Goal: Contribute content

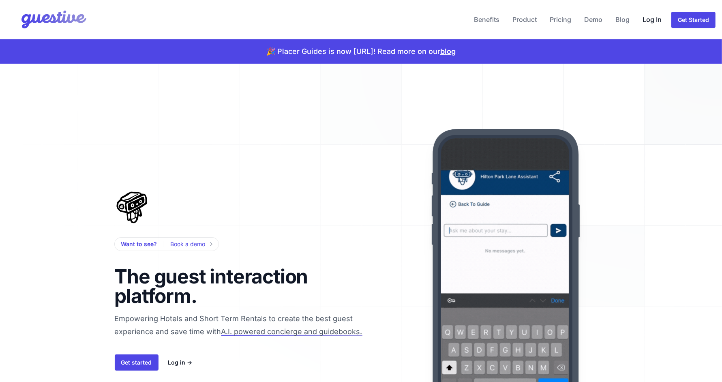
click at [650, 20] on link "Log In" at bounding box center [652, 19] width 26 height 19
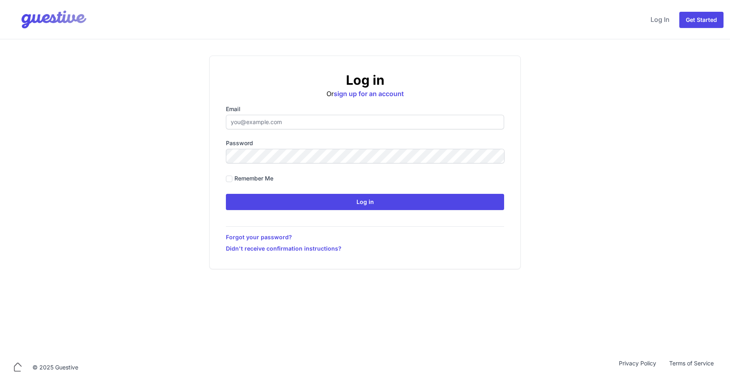
type input "[EMAIL_ADDRESS][DOMAIN_NAME]"
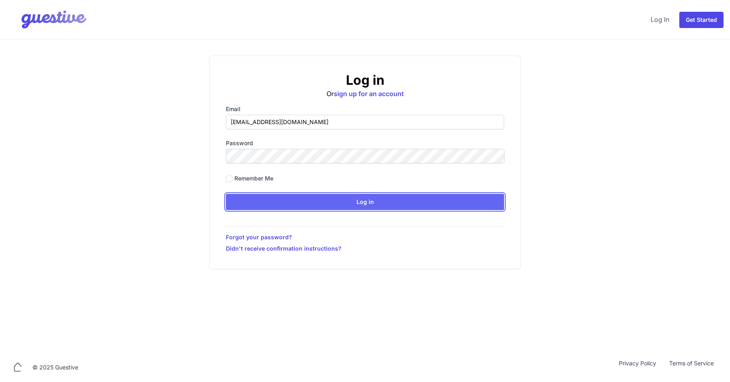
click at [365, 200] on input "Log in" at bounding box center [365, 202] width 278 height 16
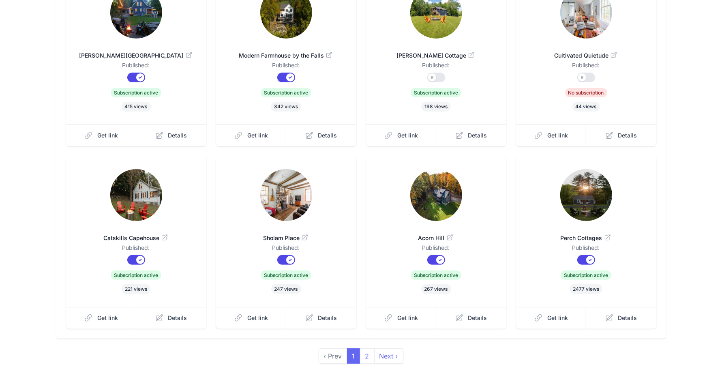
scroll to position [162, 0]
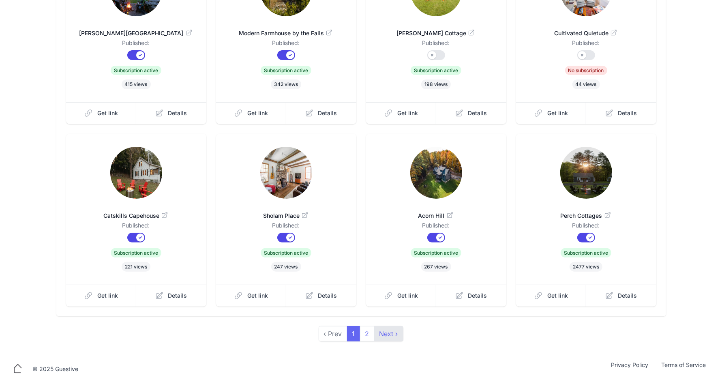
click at [383, 333] on link "Next ›" at bounding box center [388, 333] width 29 height 15
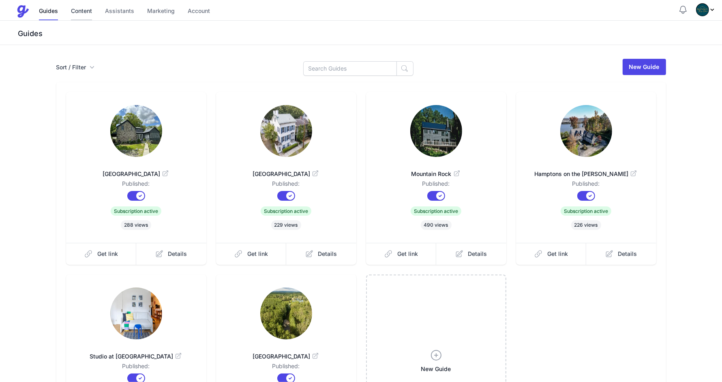
click at [82, 15] on link "Content" at bounding box center [81, 11] width 21 height 17
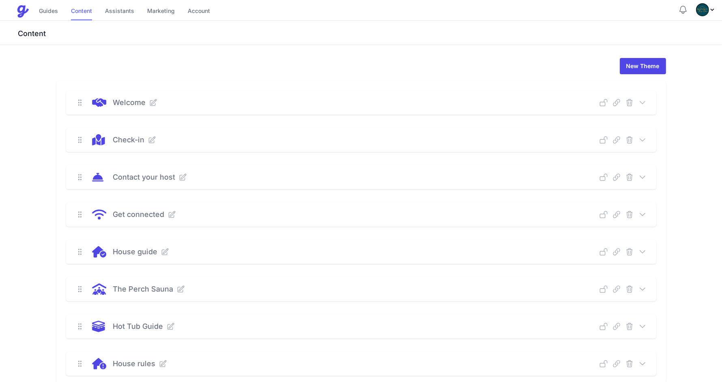
click at [81, 11] on link "Content" at bounding box center [81, 11] width 21 height 17
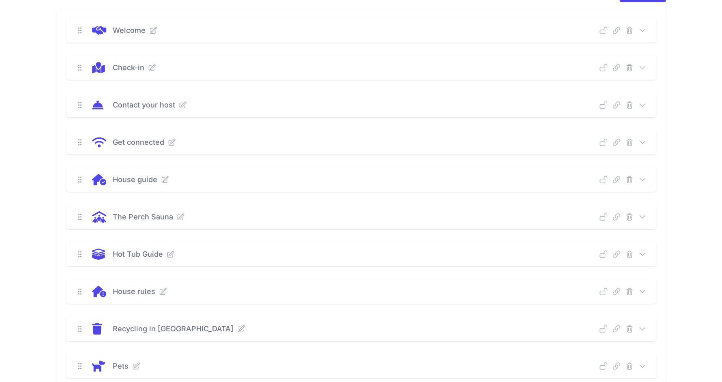
scroll to position [73, 0]
click at [163, 178] on icon at bounding box center [165, 179] width 6 height 6
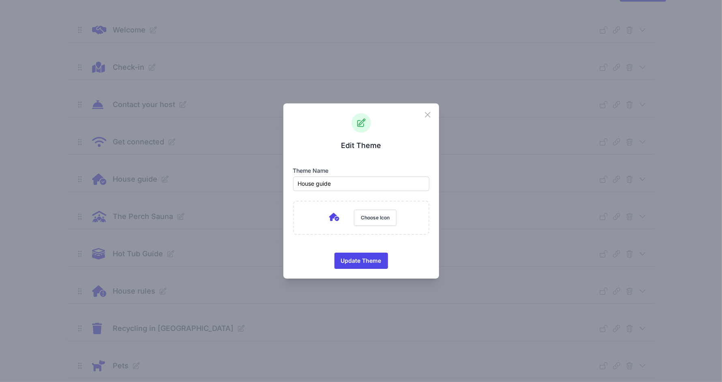
click at [422, 118] on div "Edit Theme Theme name House guide M320.7 352c8.1-89.7 83.5-160 175.3-160c8.9 0 …" at bounding box center [361, 191] width 136 height 156
click at [428, 116] on icon "button" at bounding box center [427, 114] width 5 height 5
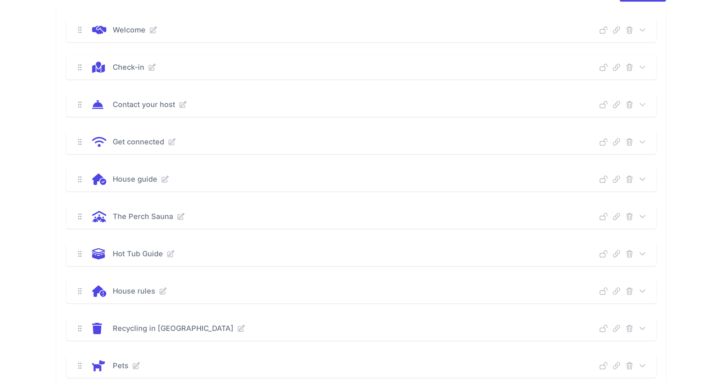
click at [646, 180] on icon at bounding box center [642, 179] width 8 height 8
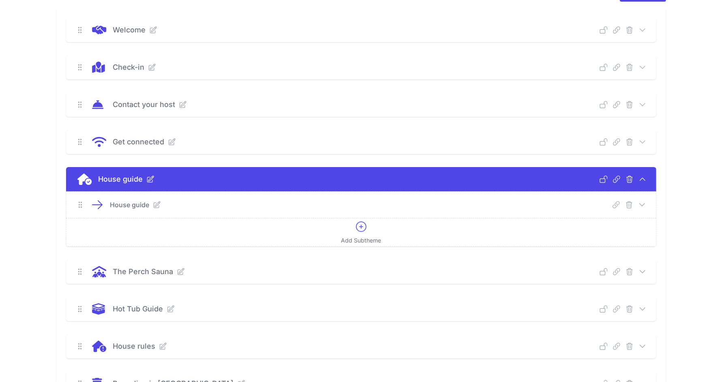
click at [150, 205] on link at bounding box center [155, 205] width 11 height 8
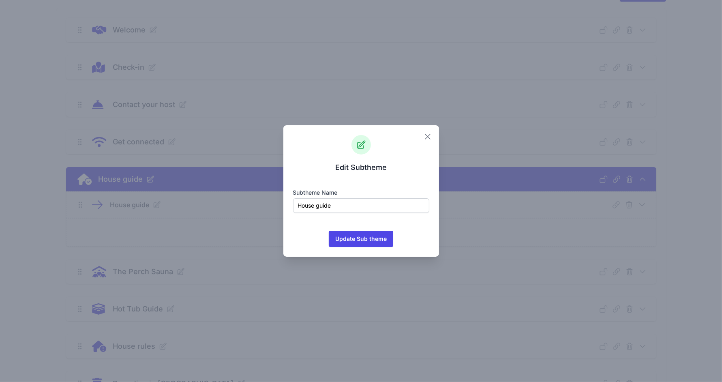
click at [428, 135] on icon "button" at bounding box center [427, 136] width 5 height 5
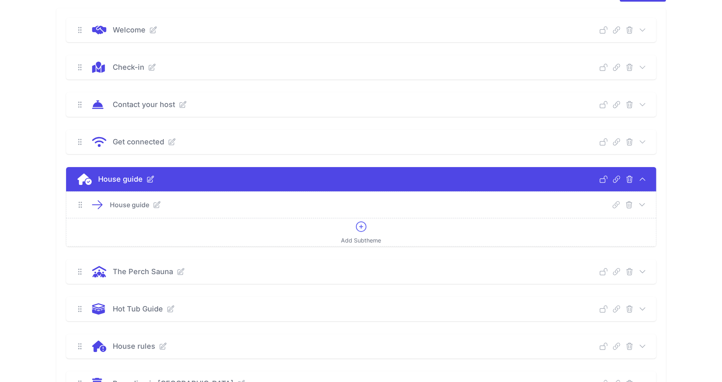
click at [646, 202] on div "House guide Deep Link Select a guide and copy the deep link to send to guests. …" at bounding box center [360, 205] width 589 height 26
click at [644, 204] on icon at bounding box center [642, 205] width 8 height 8
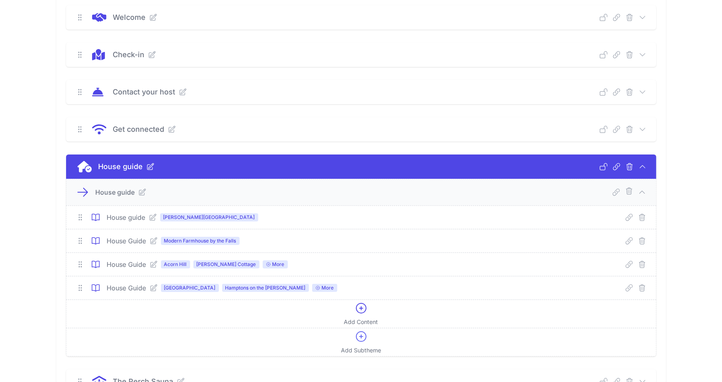
scroll to position [85, 0]
click at [148, 216] on link at bounding box center [150, 217] width 11 height 8
click at [152, 215] on icon at bounding box center [153, 217] width 8 height 8
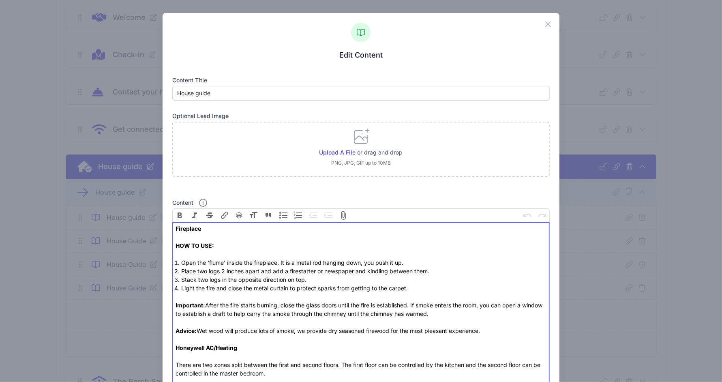
click at [285, 264] on li "Open the ‘flume’ inside the fireplace. It is a metal rod hanging down, you push…" at bounding box center [363, 262] width 365 height 9
type trix-editor "<lor><ipsumd>&sita;Consectet<ad><el>SED DO EIU:<te></incidi><ut></lab><et><do>M…"
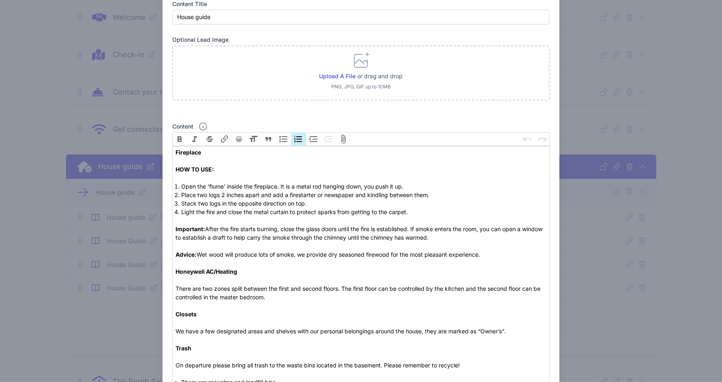
scroll to position [74, 0]
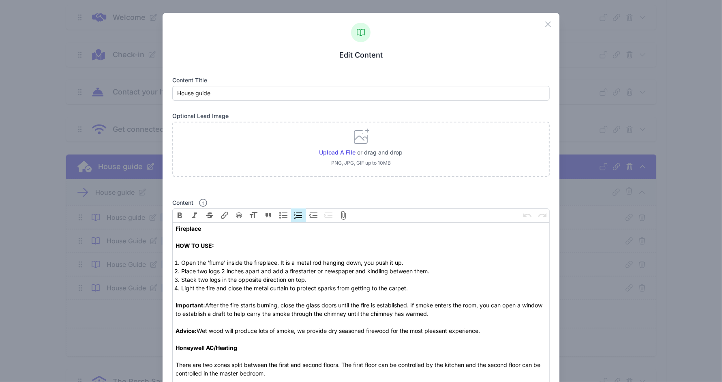
scroll to position [71, 0]
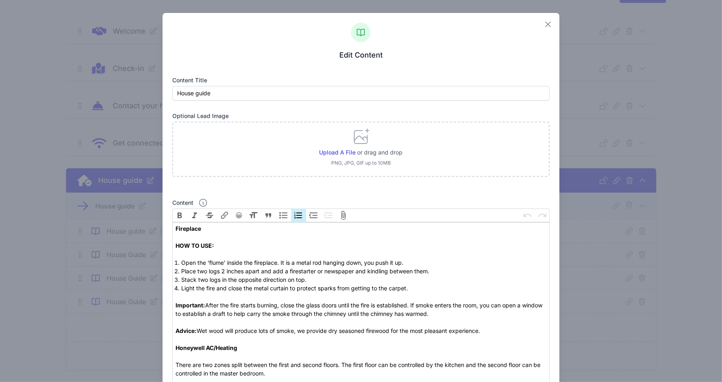
click at [544, 24] on icon "button" at bounding box center [548, 24] width 10 height 10
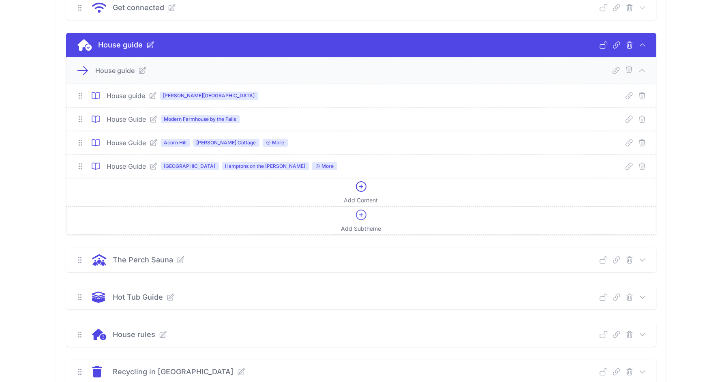
scroll to position [206, 0]
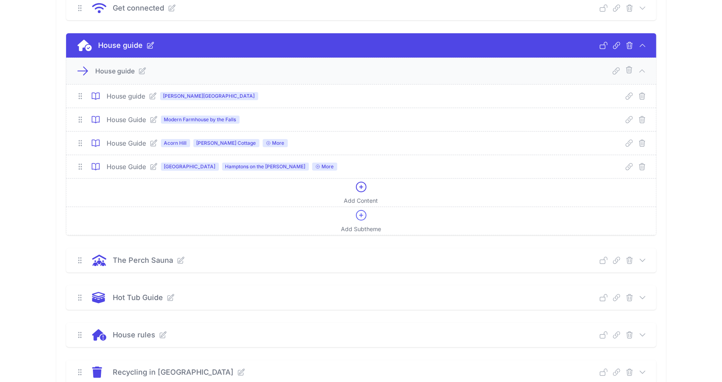
click at [151, 96] on icon at bounding box center [153, 96] width 8 height 8
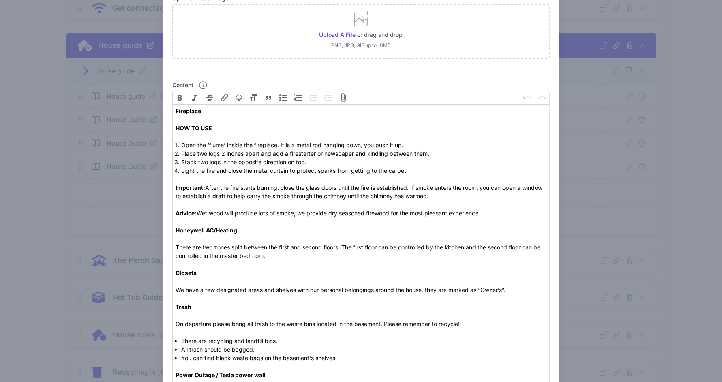
scroll to position [118, 0]
click at [362, 248] on div "Important: After the fire starts burning, close the glass doors until the fire …" at bounding box center [360, 255] width 371 height 162
type trix-editor "<lor><ipsumd>&sita;Consectet<ad><el>SED DO EIU:<te></incidi><ut></lab><et><do>M…"
click at [491, 212] on div "Important: After the fire starts burning, close the glass doors until the fire …" at bounding box center [360, 255] width 371 height 162
click at [659, 182] on div "Close Edit Content Content title House guide Optional Lead Image Upload a file …" at bounding box center [361, 373] width 722 height 983
